Goal: Find specific page/section: Find specific page/section

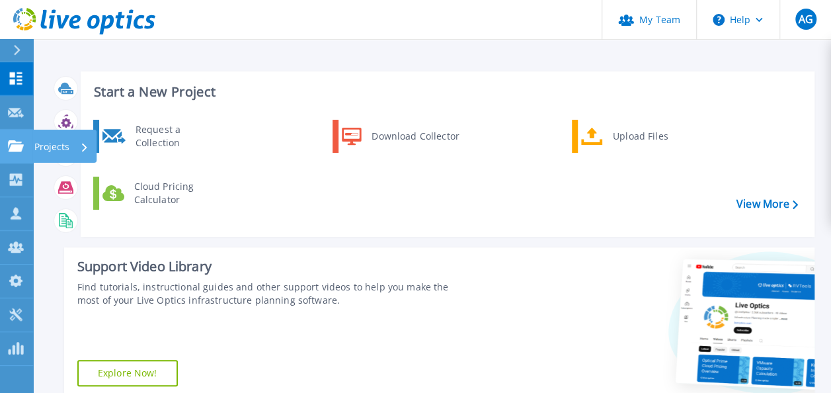
click at [37, 143] on p "Projects" at bounding box center [51, 147] width 35 height 34
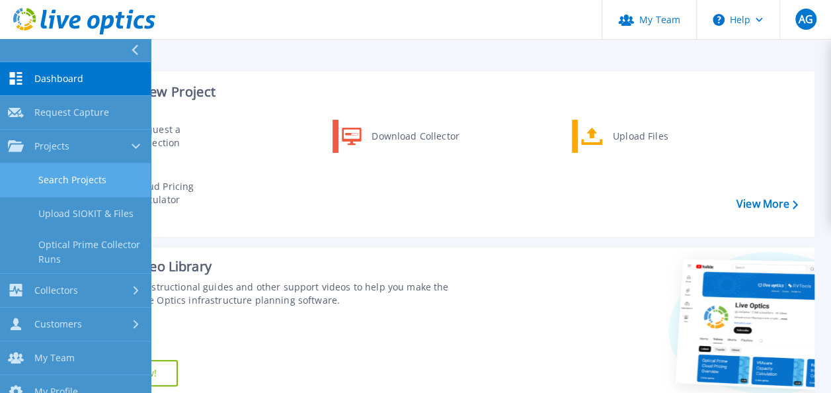
click at [75, 181] on link "Search Projects" at bounding box center [75, 180] width 151 height 34
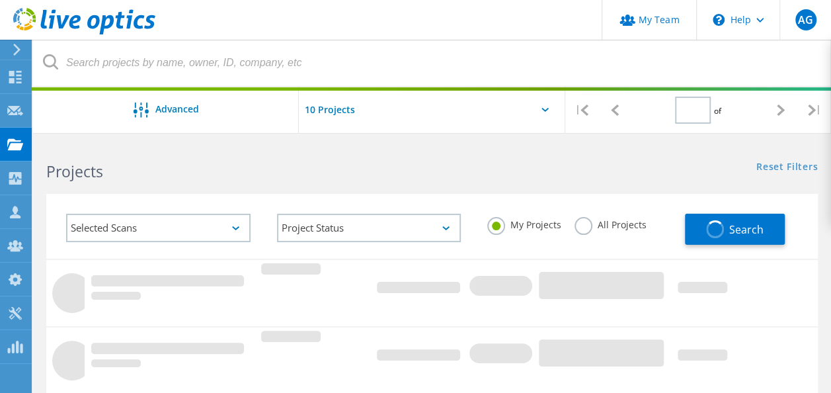
type input "1"
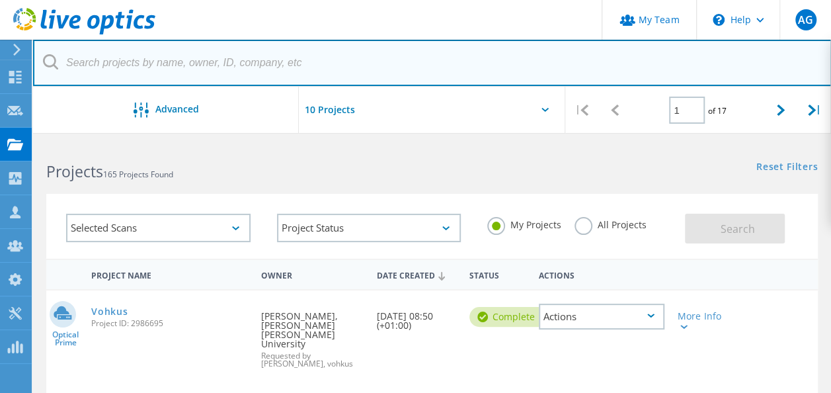
click at [108, 58] on input "text" at bounding box center [432, 63] width 799 height 46
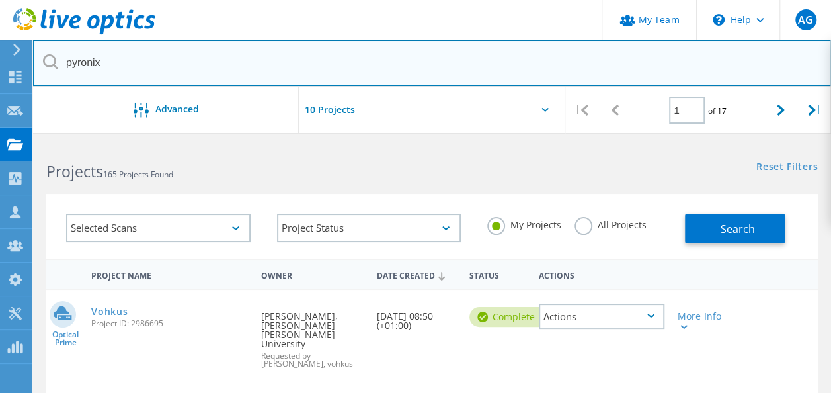
type input "pyronix"
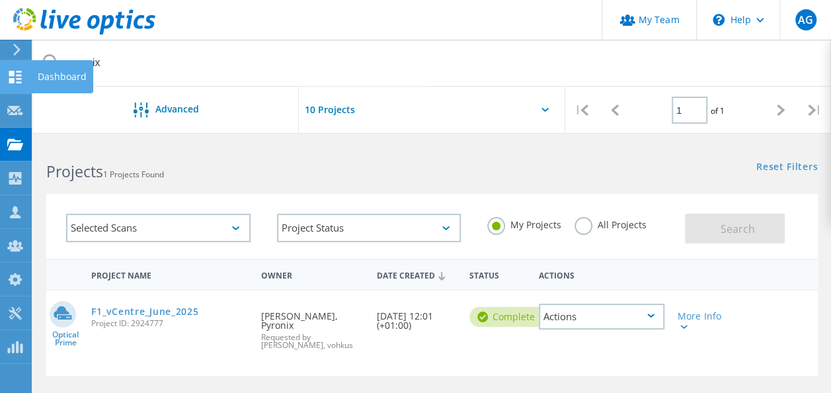
click at [21, 83] on div at bounding box center [15, 78] width 16 height 15
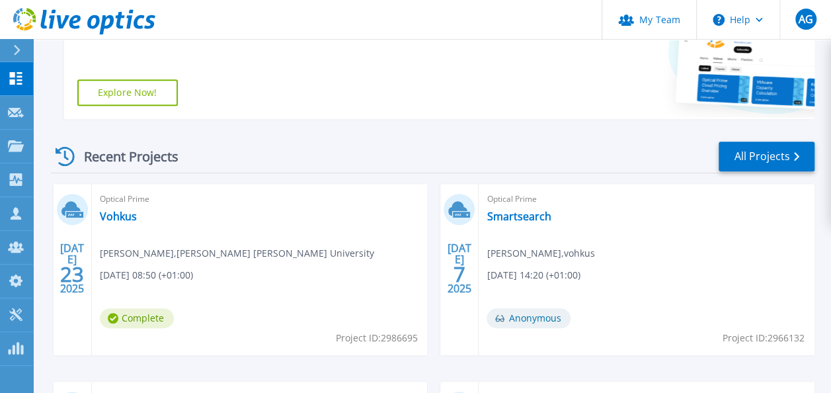
scroll to position [290, 0]
